Goal: Task Accomplishment & Management: Complete application form

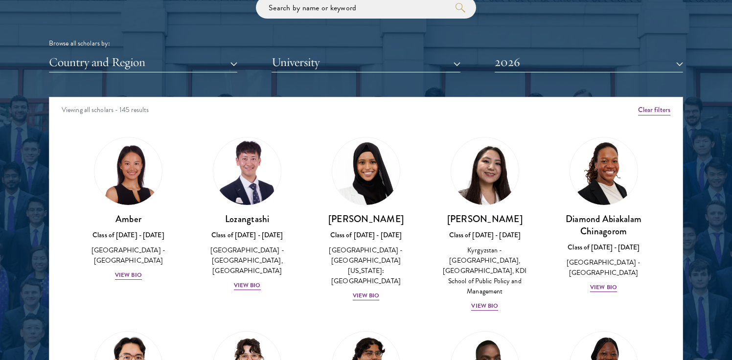
scroll to position [1203, 0]
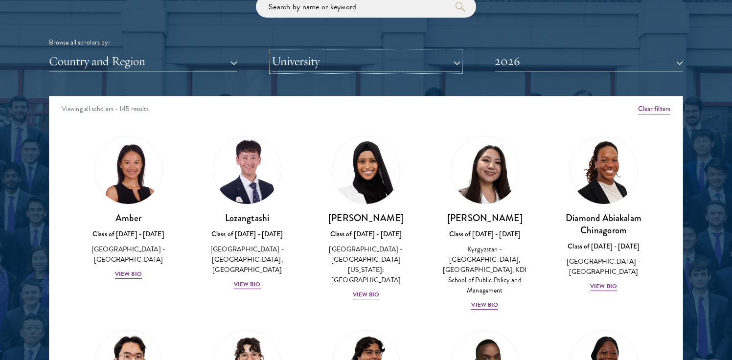
click at [439, 65] on button "University" at bounding box center [366, 61] width 188 height 20
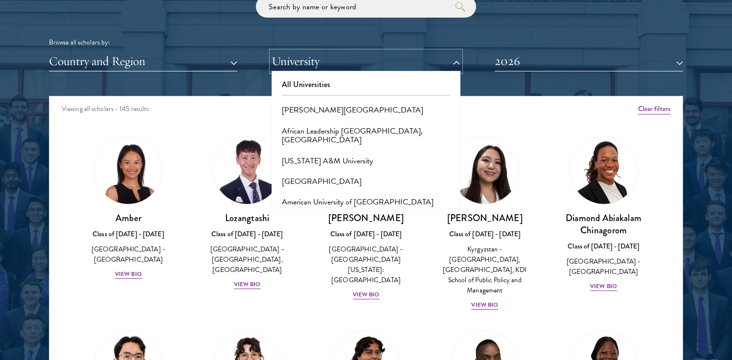
click at [439, 65] on button "University" at bounding box center [366, 61] width 188 height 20
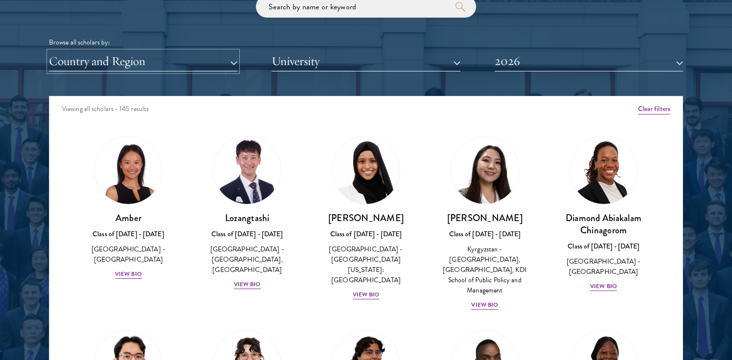
click at [211, 64] on button "Country and Region" at bounding box center [143, 61] width 188 height 20
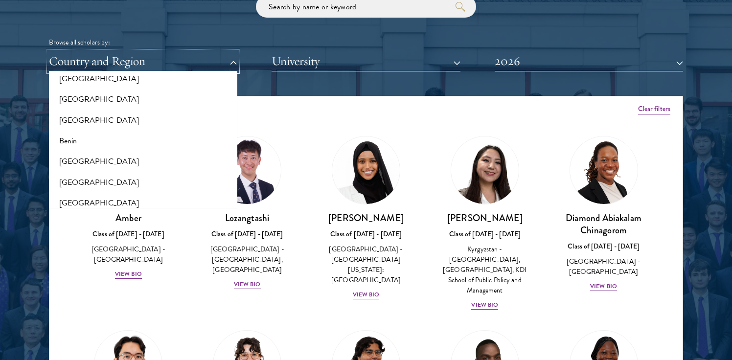
scroll to position [160, 0]
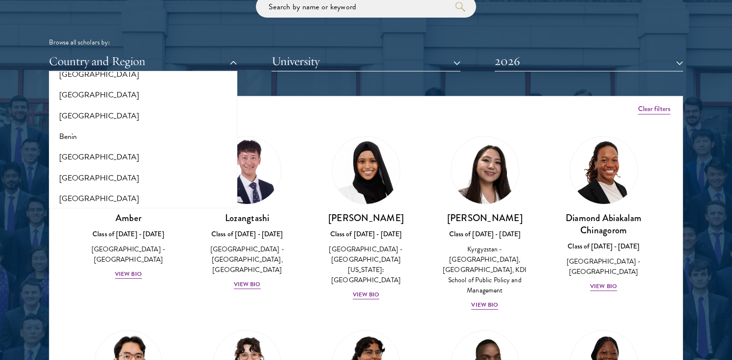
click at [43, 203] on div at bounding box center [366, 140] width 732 height 595
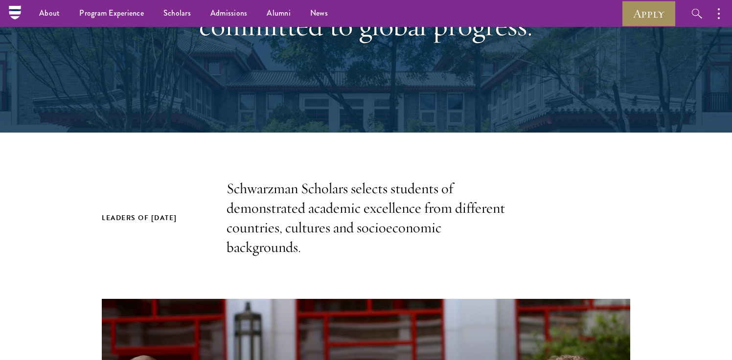
scroll to position [0, 0]
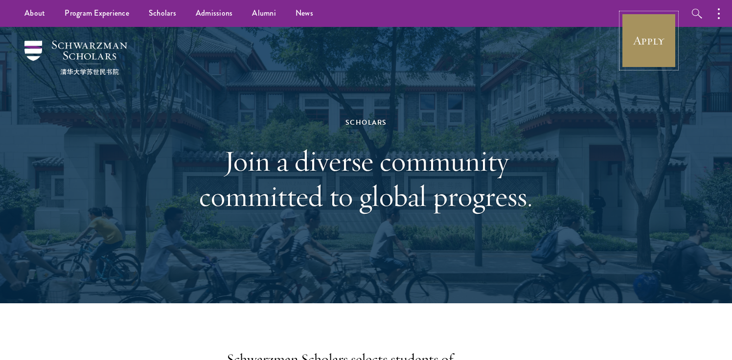
click at [641, 45] on link "Apply" at bounding box center [648, 40] width 55 height 55
click at [718, 15] on icon "button" at bounding box center [719, 14] width 2 height 12
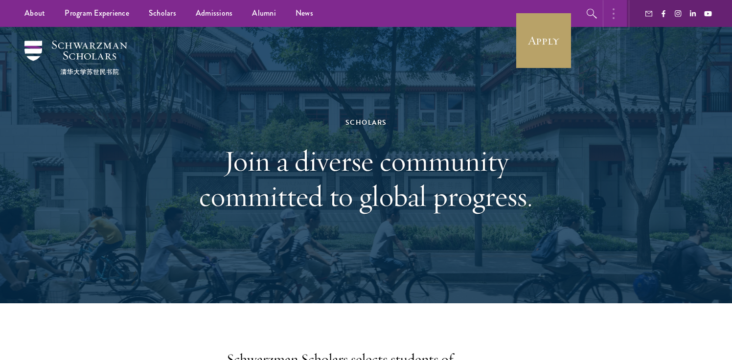
click at [614, 18] on button "button" at bounding box center [616, 13] width 22 height 27
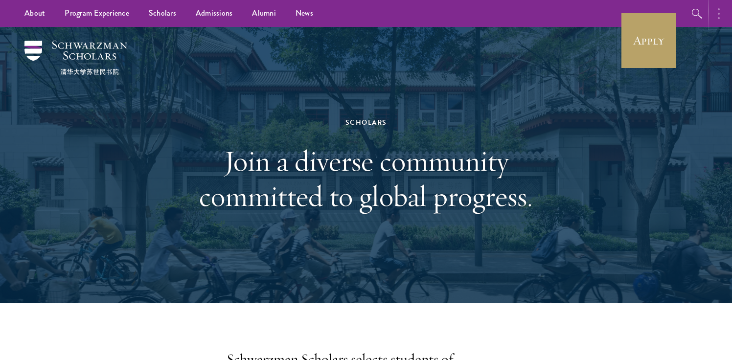
click at [719, 14] on icon "button" at bounding box center [719, 14] width 2 height 12
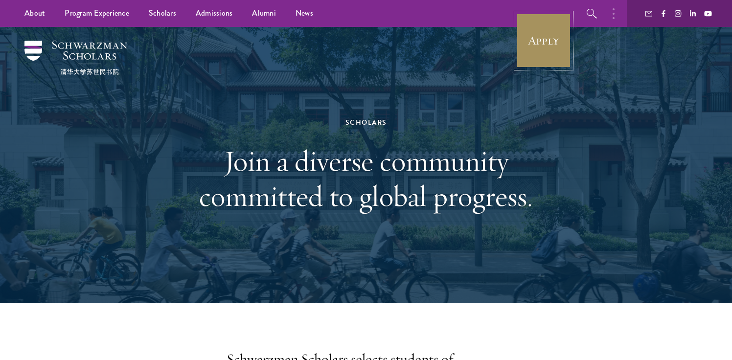
click at [544, 49] on link "Apply" at bounding box center [543, 40] width 55 height 55
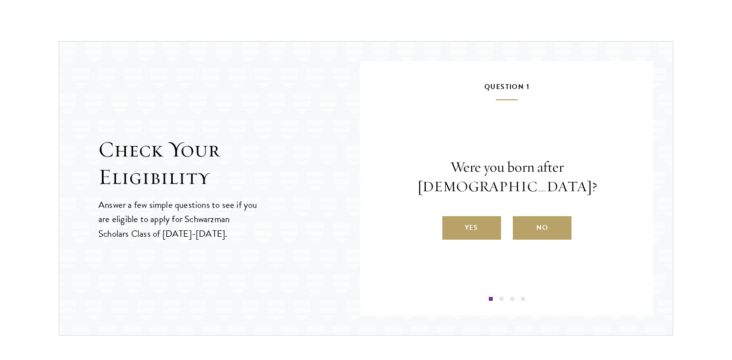
scroll to position [1090, 0]
